Goal: Task Accomplishment & Management: Complete application form

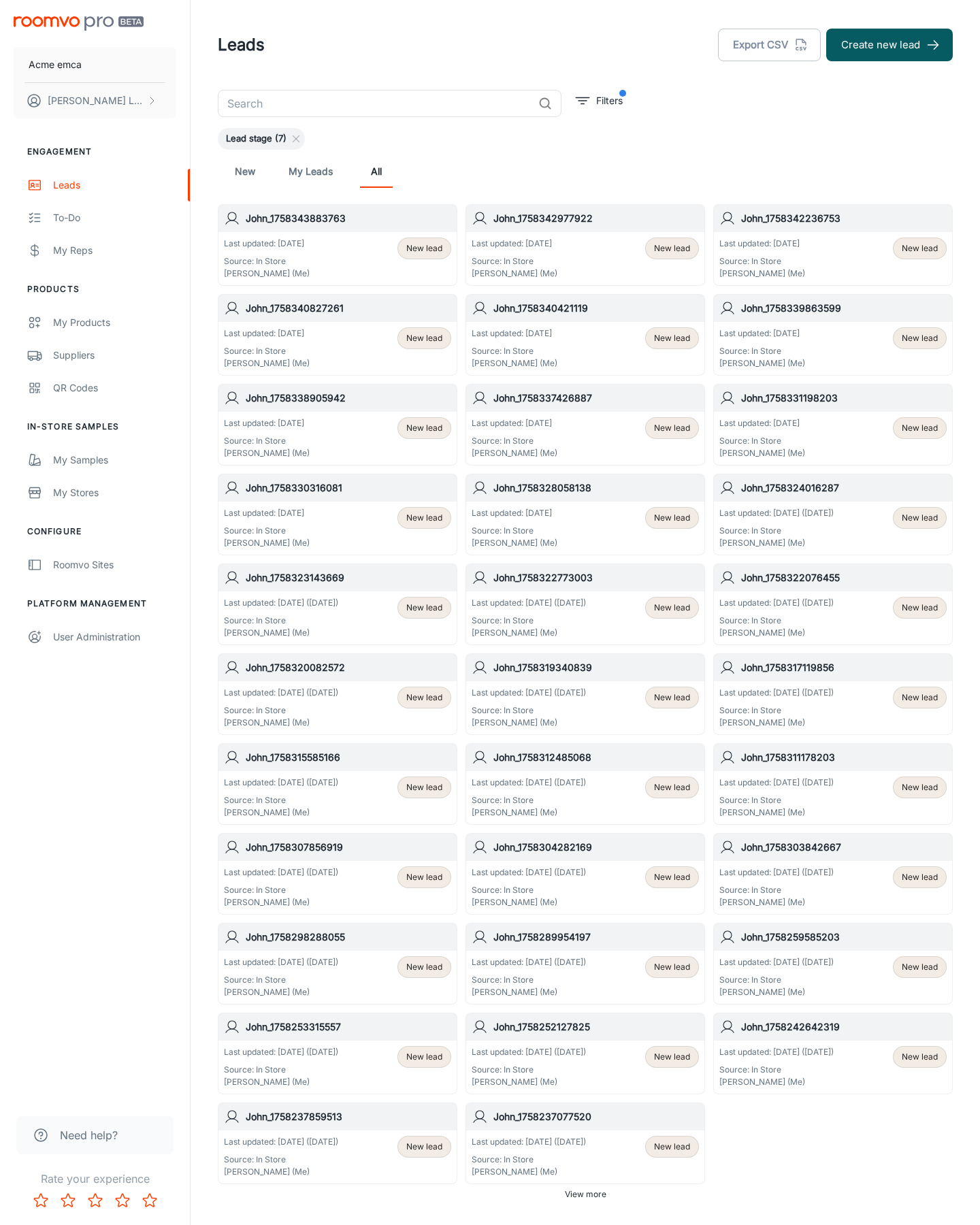
click at [890, 45] on button "Create new lead" at bounding box center [889, 45] width 127 height 33
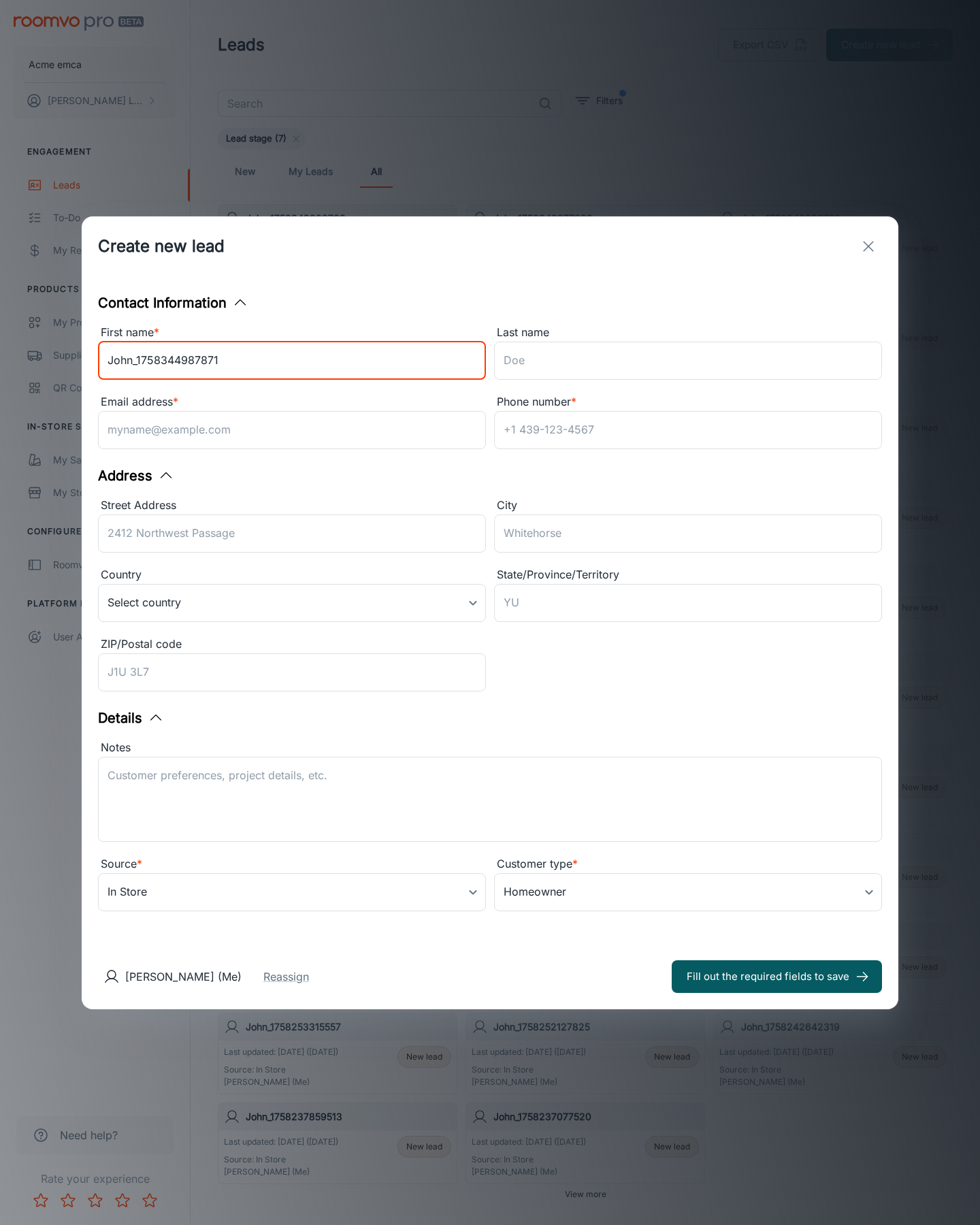
type input "John_1758344987871"
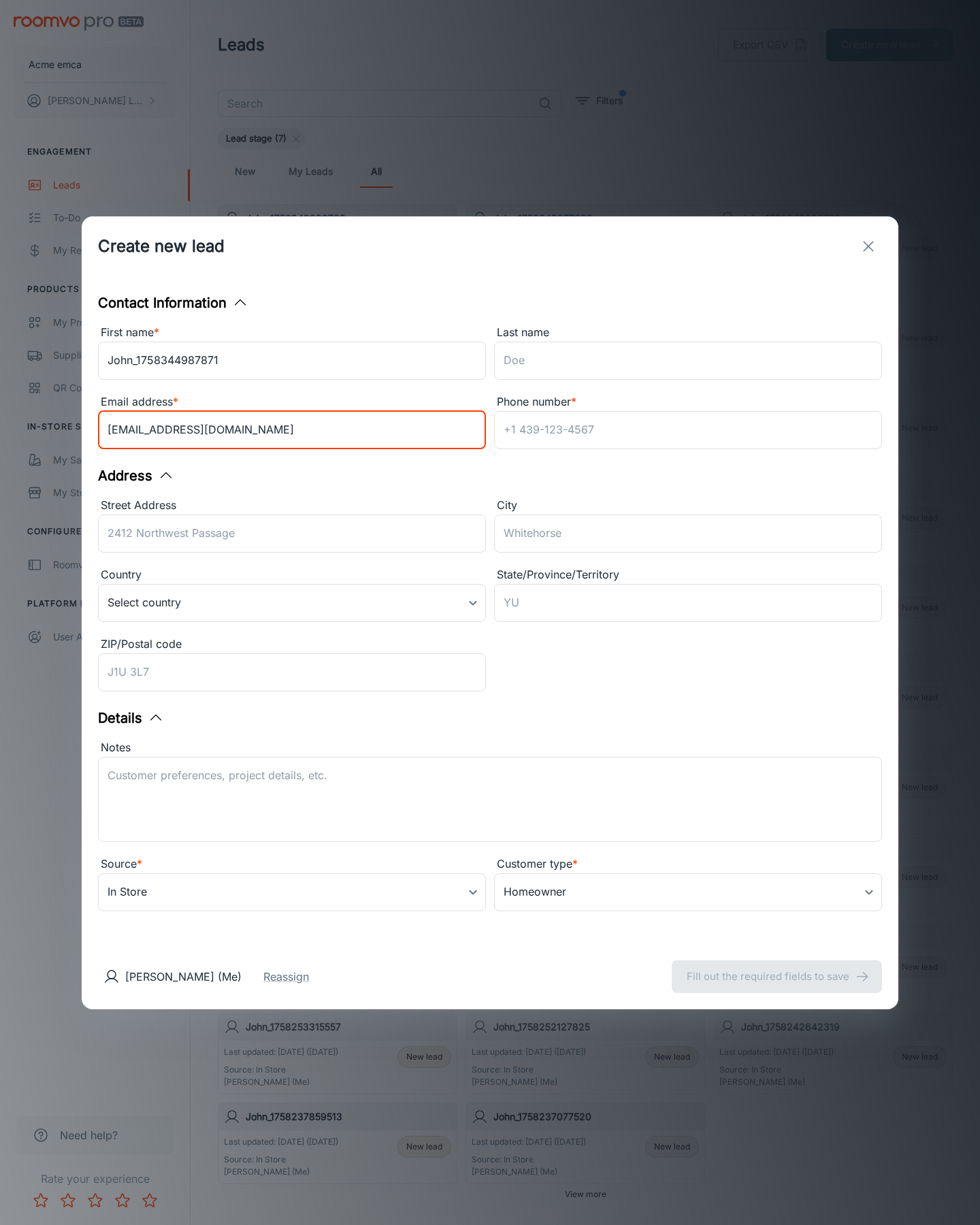
type input "[EMAIL_ADDRESS][DOMAIN_NAME]"
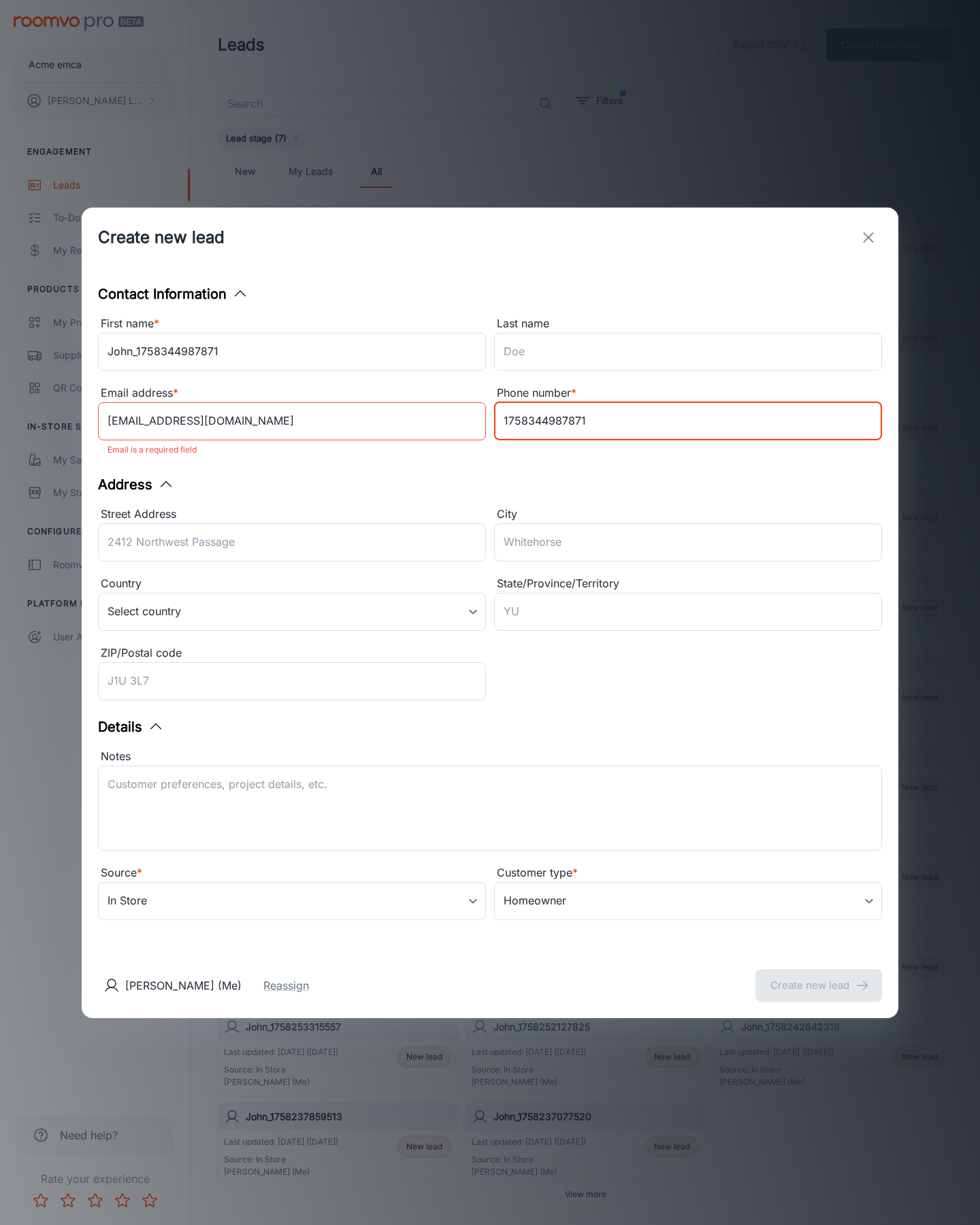
type input "1758344987871"
click at [819, 976] on button "Create new lead" at bounding box center [819, 985] width 127 height 33
